Goal: Information Seeking & Learning: Learn about a topic

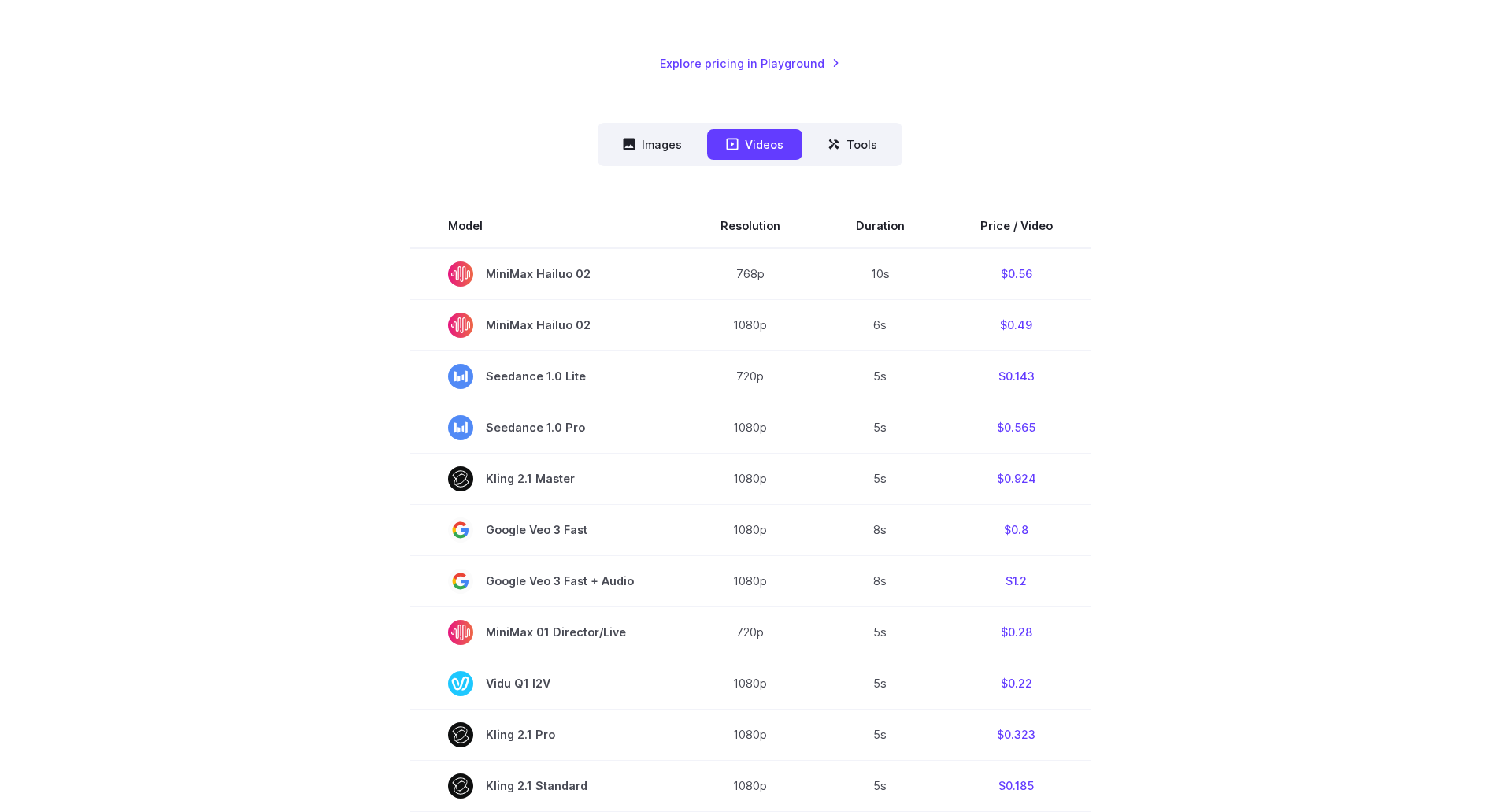
scroll to position [157, 0]
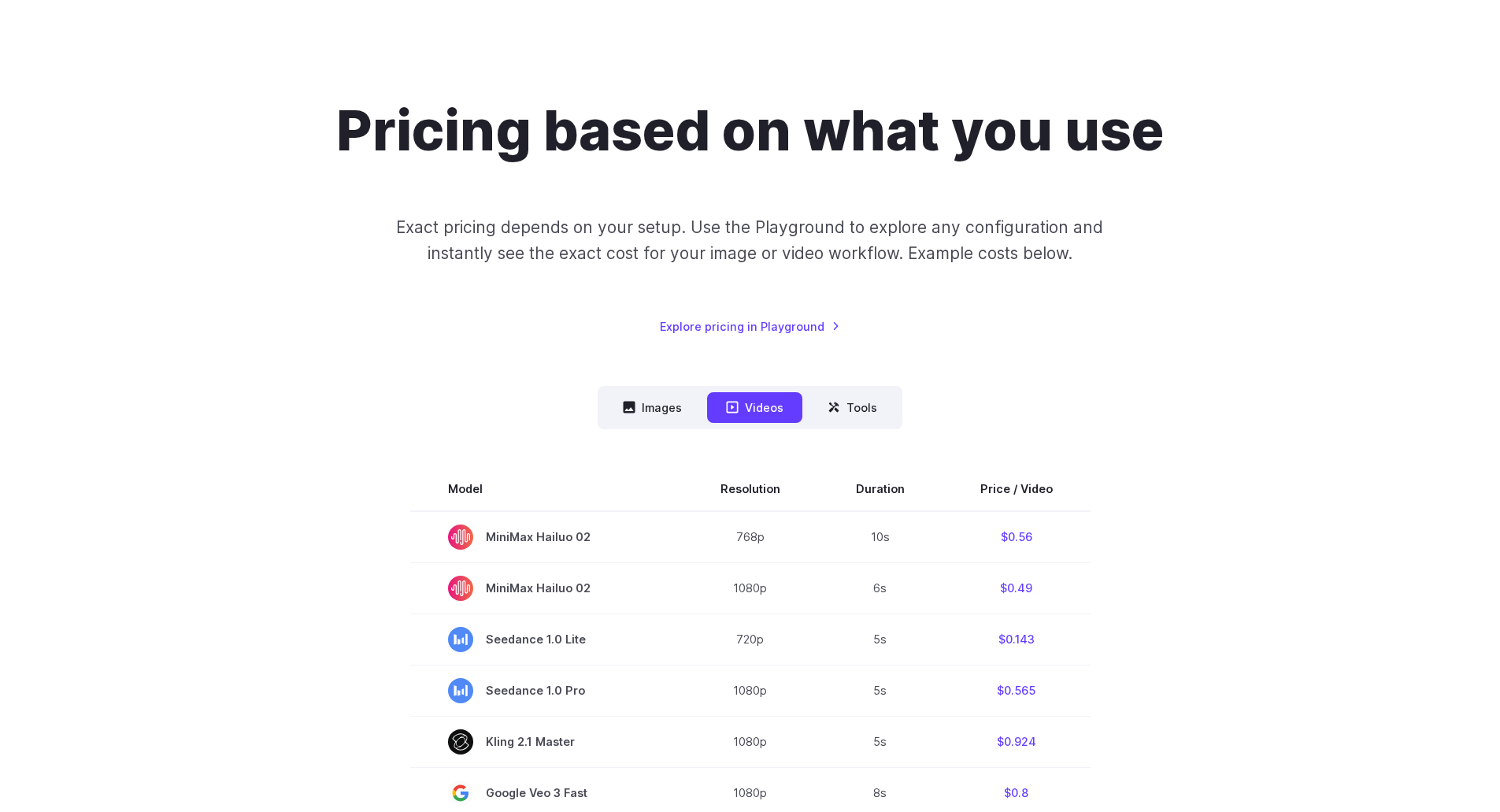
scroll to position [79, 0]
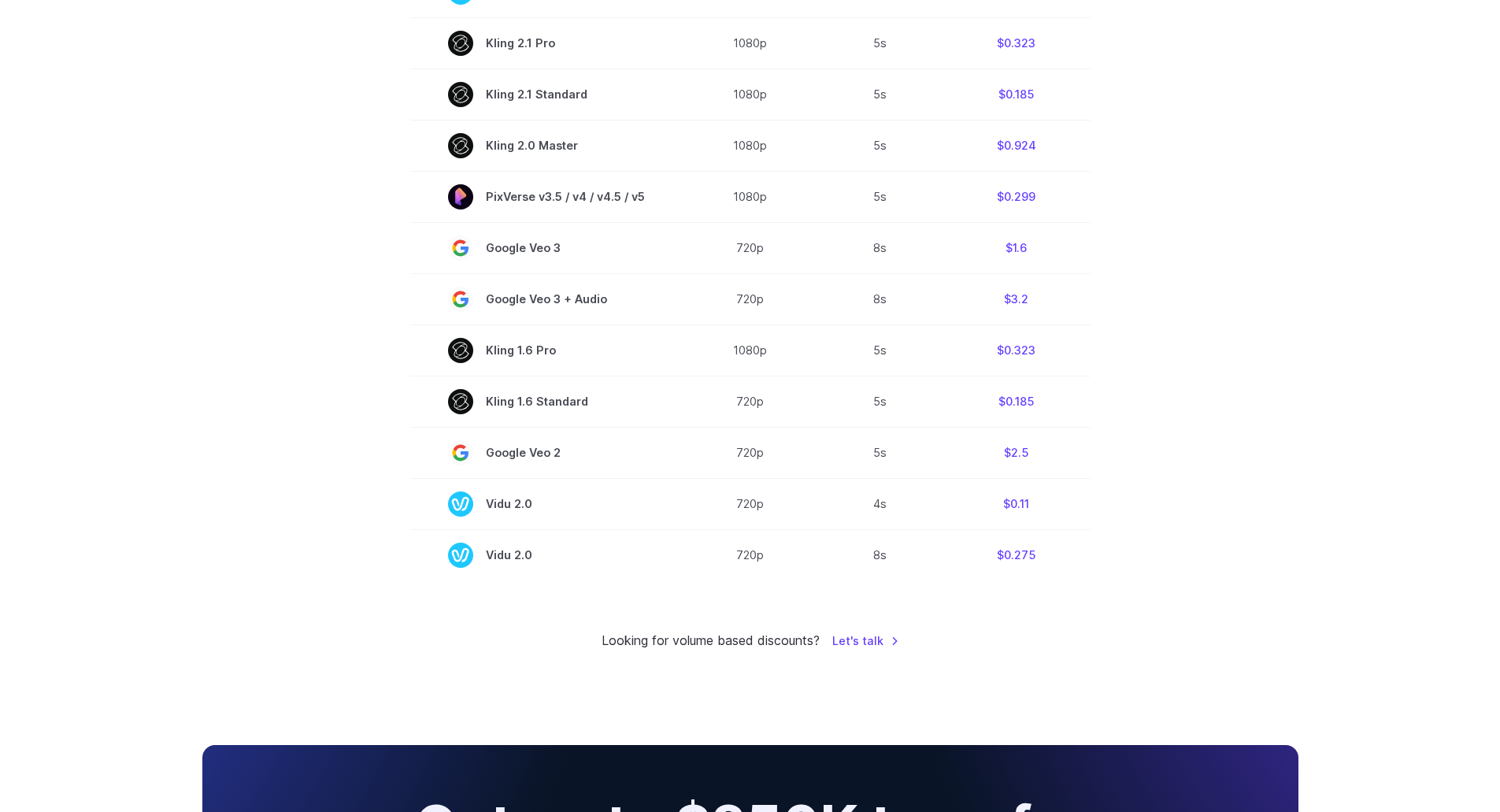
scroll to position [1023, 0]
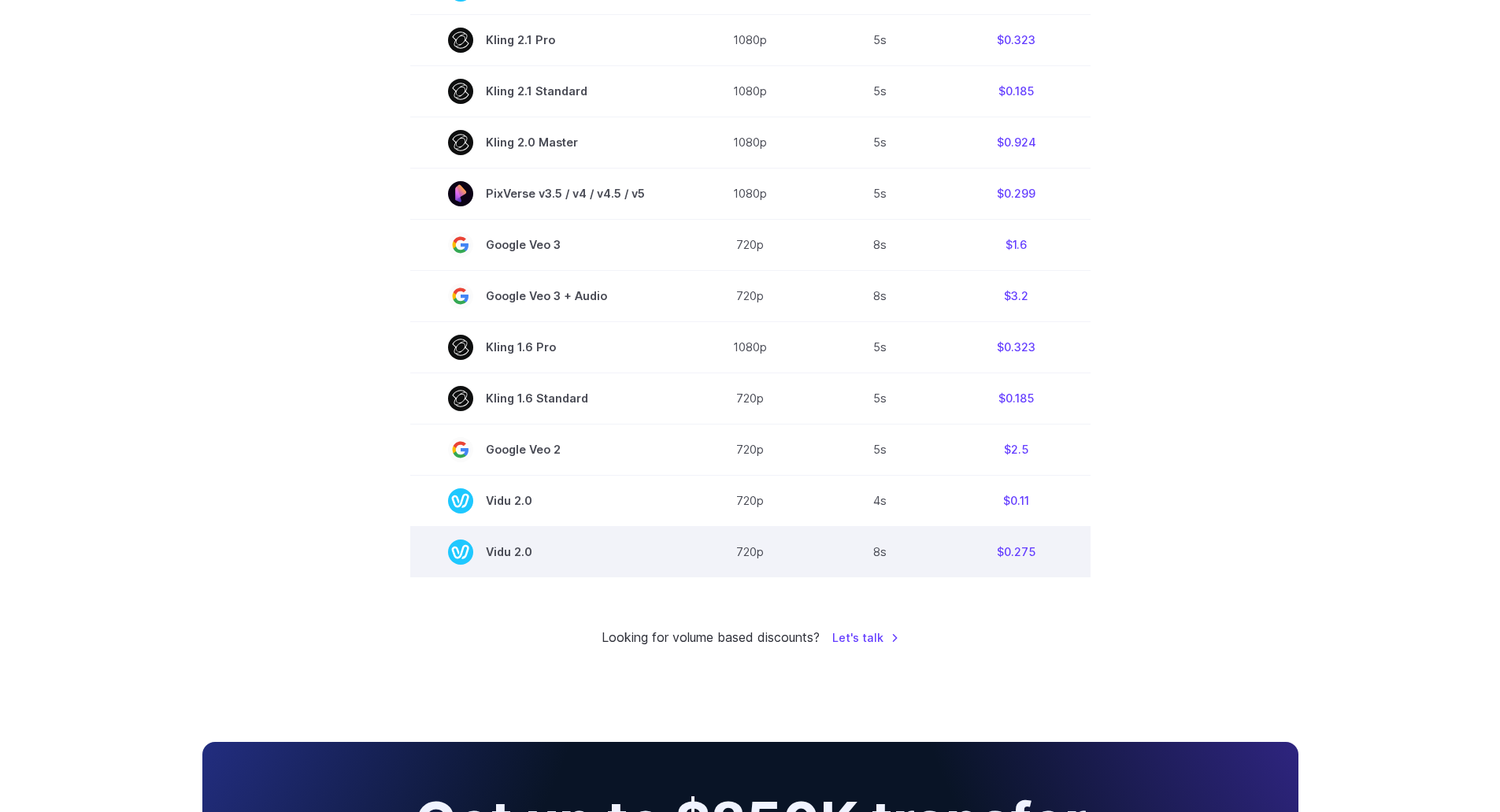
click at [889, 551] on td "8s" at bounding box center [880, 551] width 125 height 51
drag, startPoint x: 591, startPoint y: 551, endPoint x: 578, endPoint y: 563, distance: 17.7
click at [569, 558] on span "Vidu 2.0" at bounding box center [547, 552] width 197 height 25
drag, startPoint x: 547, startPoint y: 546, endPoint x: 497, endPoint y: 546, distance: 50.0
click at [497, 546] on span "Vidu 2.0" at bounding box center [547, 552] width 197 height 25
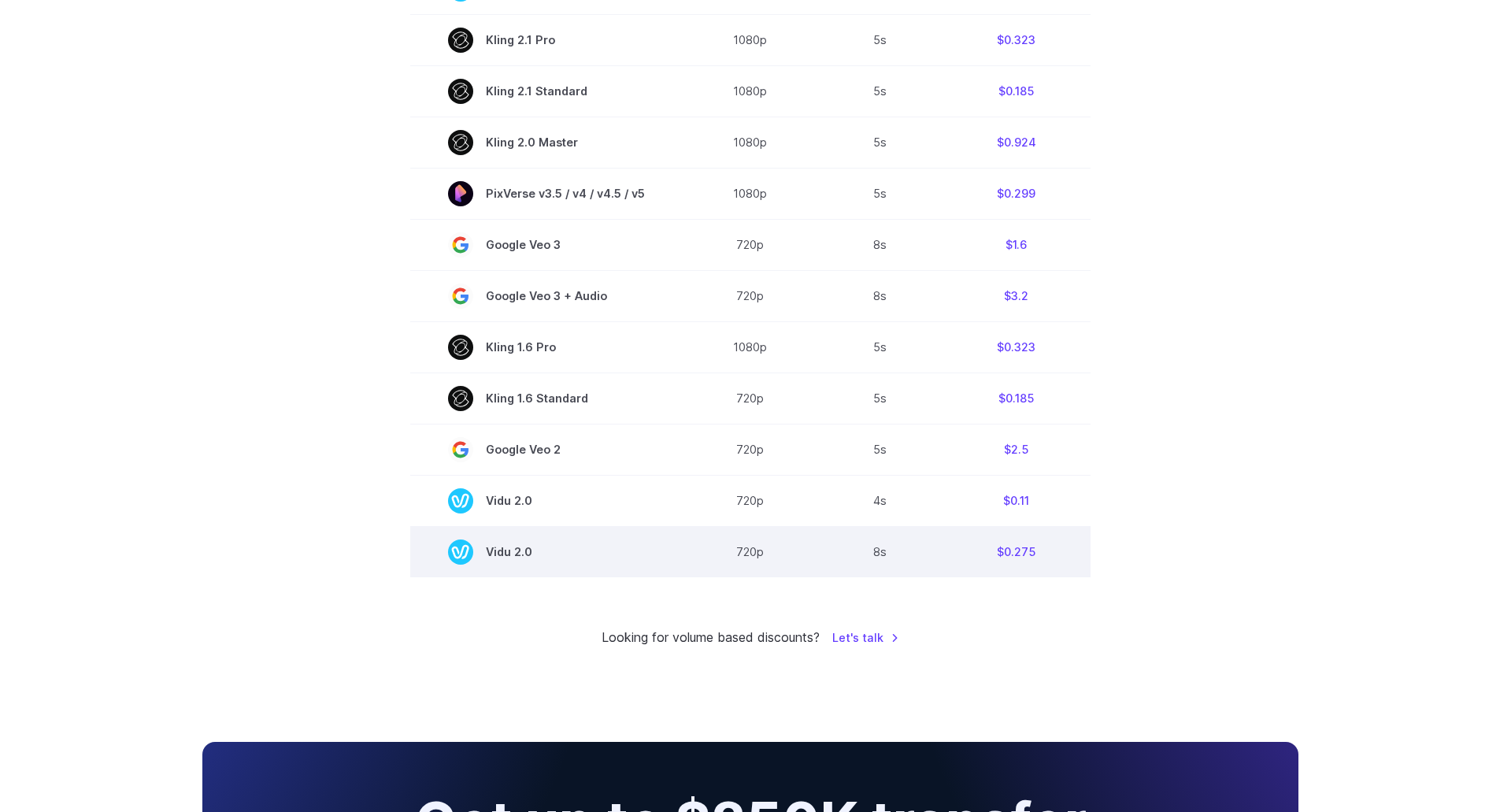
click at [570, 543] on span "Vidu 2.0" at bounding box center [547, 552] width 197 height 25
drag, startPoint x: 575, startPoint y: 552, endPoint x: 552, endPoint y: 555, distance: 23.2
click at [552, 555] on span "Vidu 2.0" at bounding box center [547, 552] width 197 height 25
click at [543, 551] on span "Vidu 2.0" at bounding box center [547, 552] width 197 height 25
